Goal: Find specific page/section: Find specific page/section

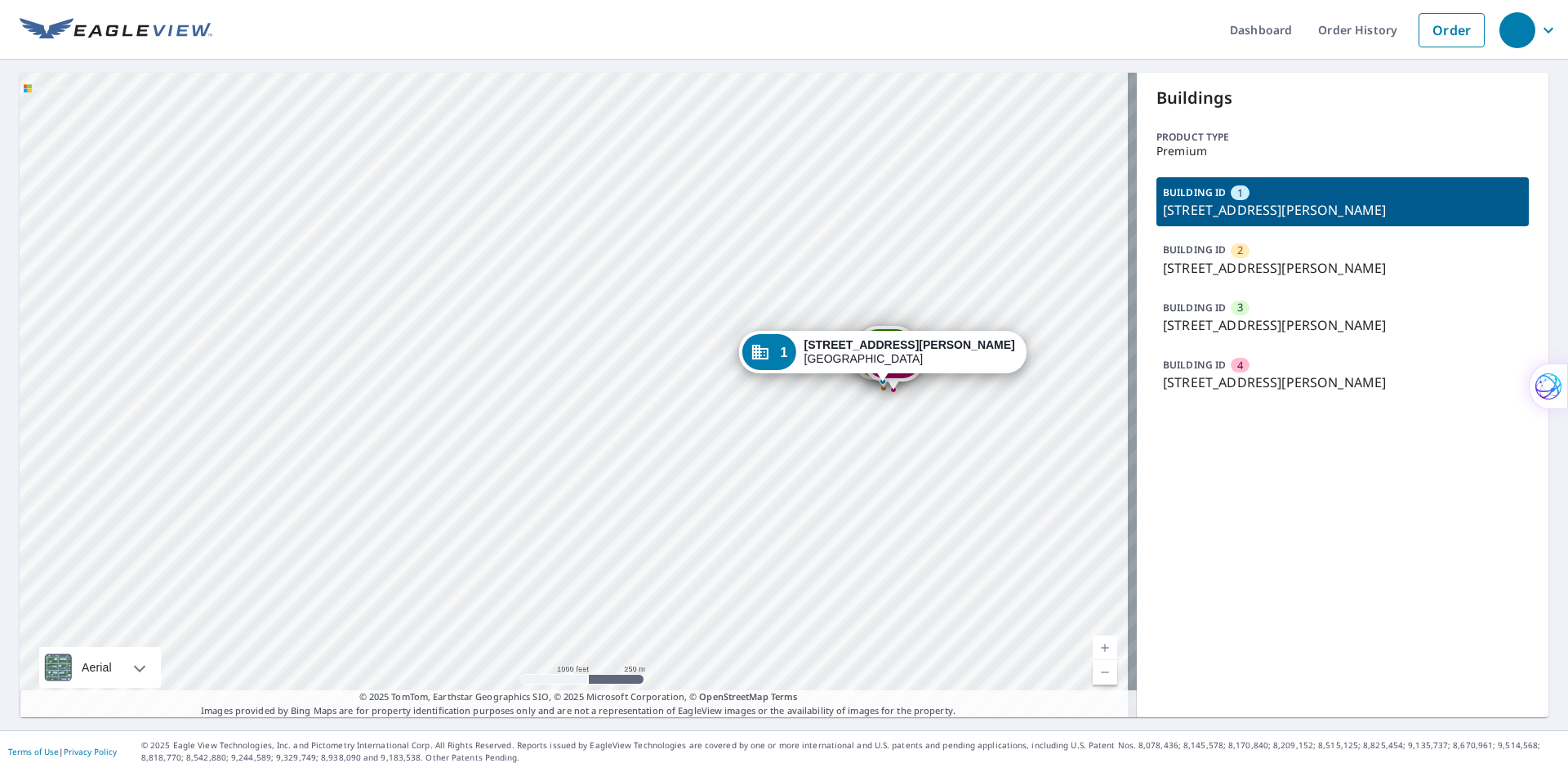
click at [1262, 188] on div "BUILDING ID 1 3324 Wunder Ave, Cincinnati, OH, 45211" at bounding box center [1343, 202] width 373 height 49
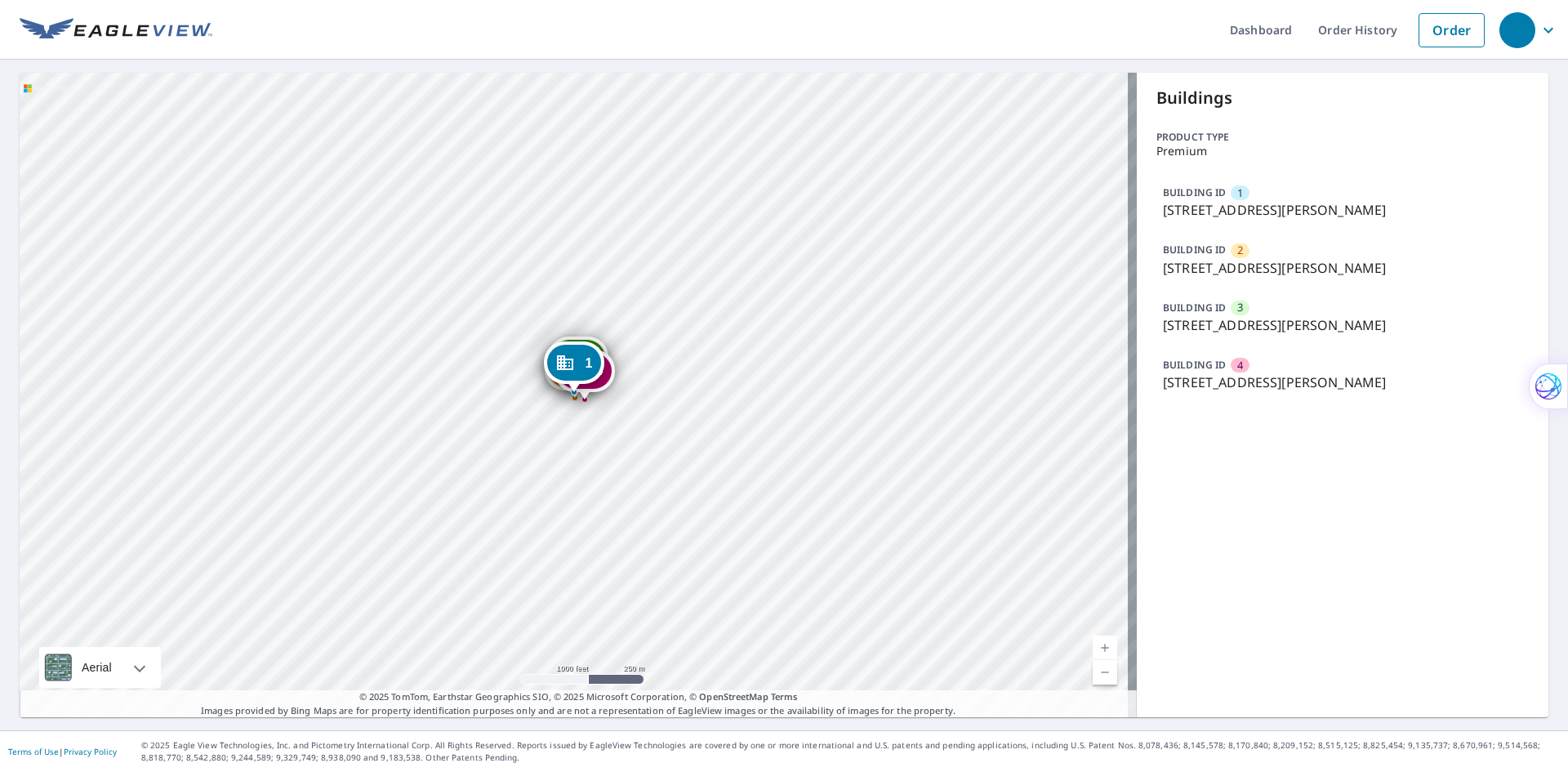
click at [1095, 651] on link "Current Level 15, Zoom In" at bounding box center [1104, 647] width 25 height 25
click at [1095, 651] on link "Current Level 16, Zoom In" at bounding box center [1104, 647] width 25 height 25
click at [615, 403] on icon "Dropped pin, building 4, Commercial property, 2848 Fischer Pl Cincinnati, OH 45…" at bounding box center [607, 394] width 20 height 20
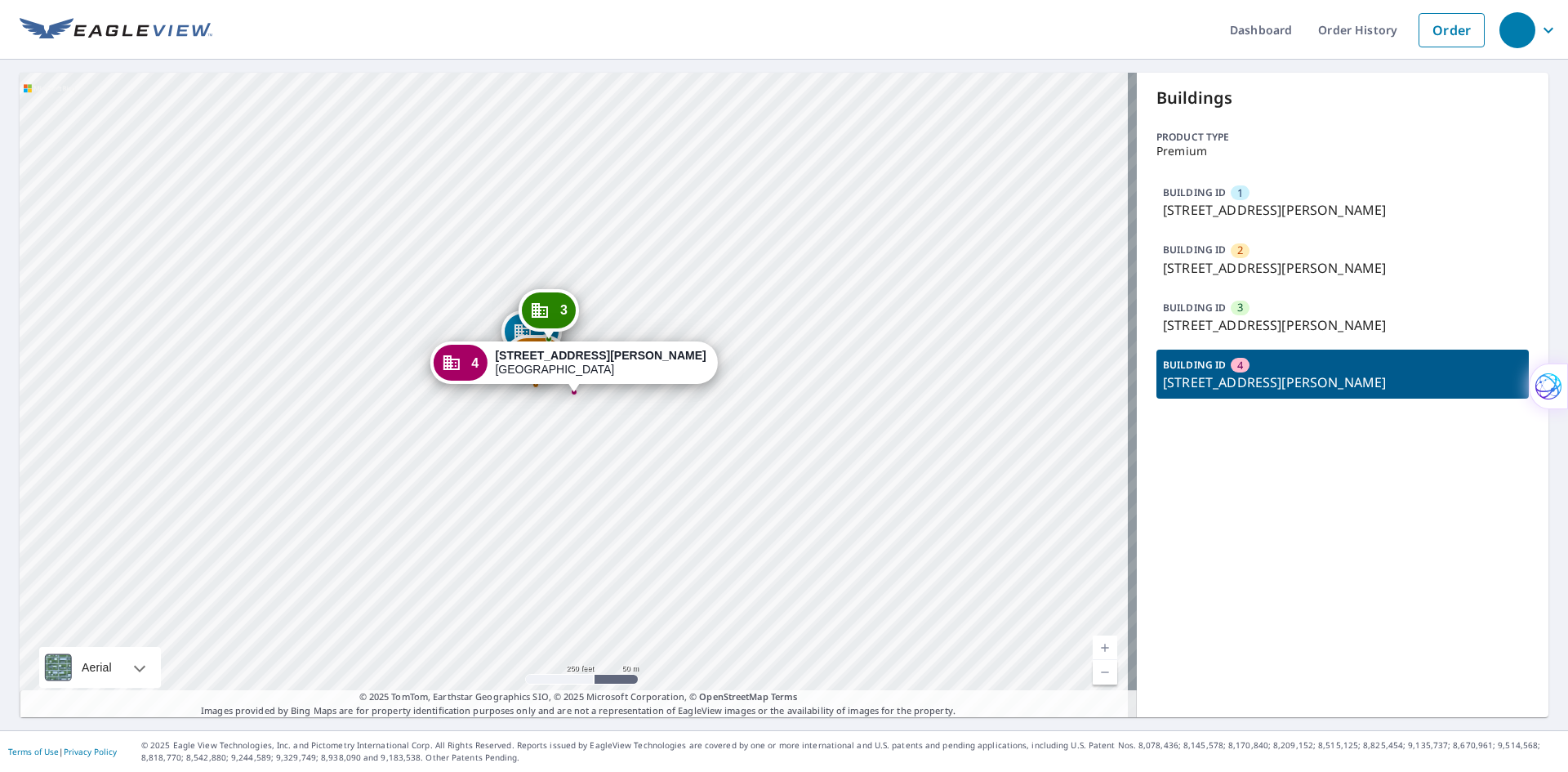
click at [575, 364] on div "2848 Fischer Pl Cincinnati, OH 45211" at bounding box center [601, 363] width 211 height 28
